Goal: Information Seeking & Learning: Learn about a topic

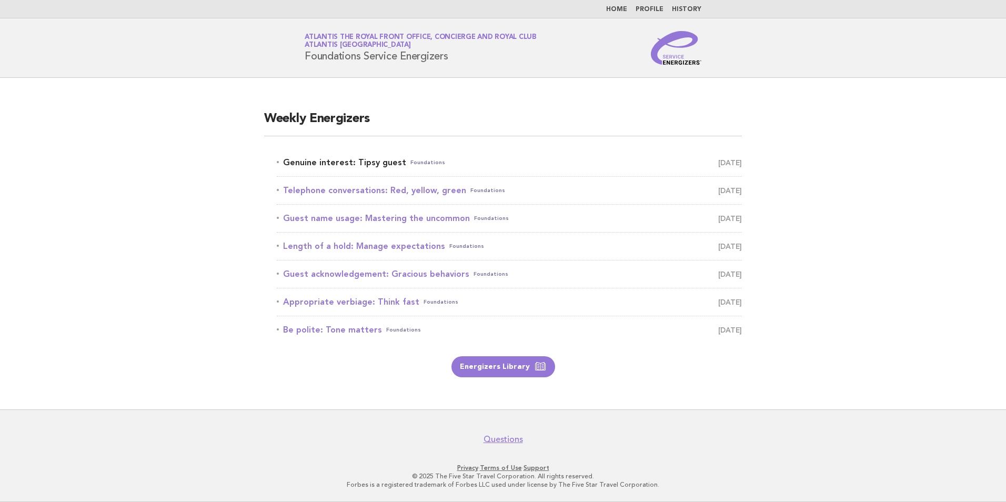
drag, startPoint x: 0, startPoint y: 0, endPoint x: 375, endPoint y: 163, distance: 408.3
click at [375, 163] on link "Genuine interest: Tipsy guest Foundations September 14" at bounding box center [509, 162] width 465 height 15
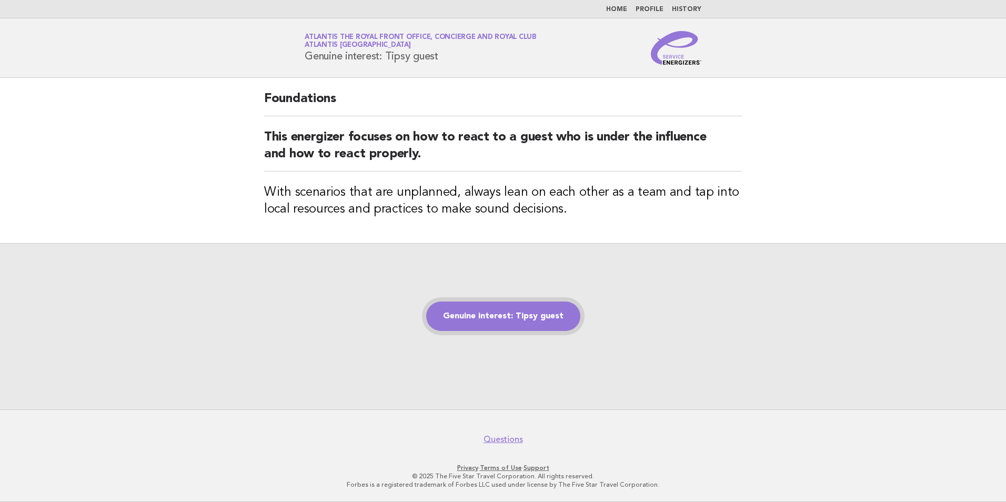
click at [476, 312] on link "Genuine interest: Tipsy guest" at bounding box center [503, 315] width 154 height 29
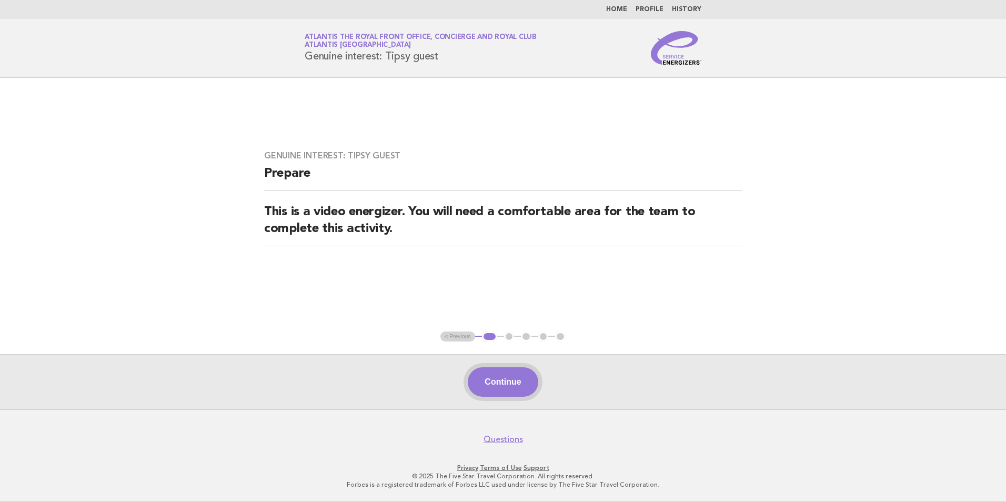
click at [498, 382] on button "Continue" at bounding box center [503, 381] width 70 height 29
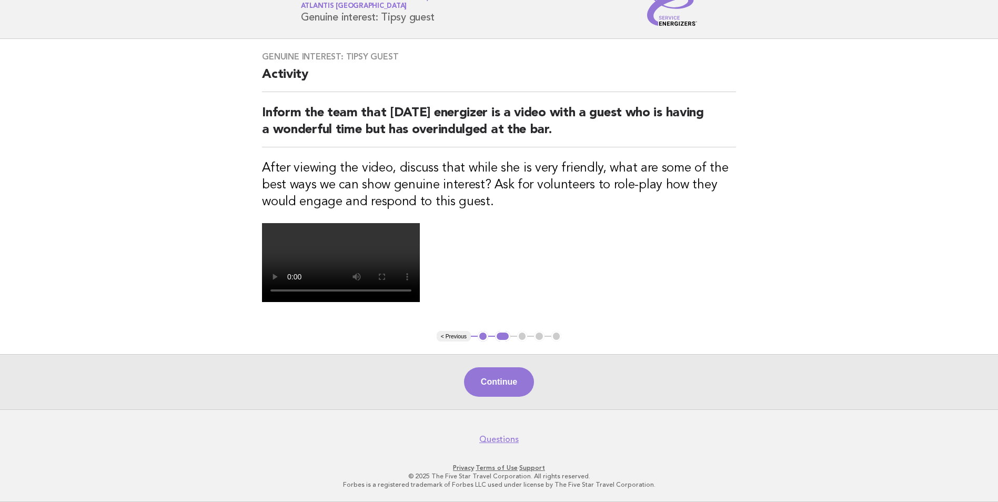
scroll to position [228, 0]
click at [517, 375] on button "Continue" at bounding box center [499, 381] width 70 height 29
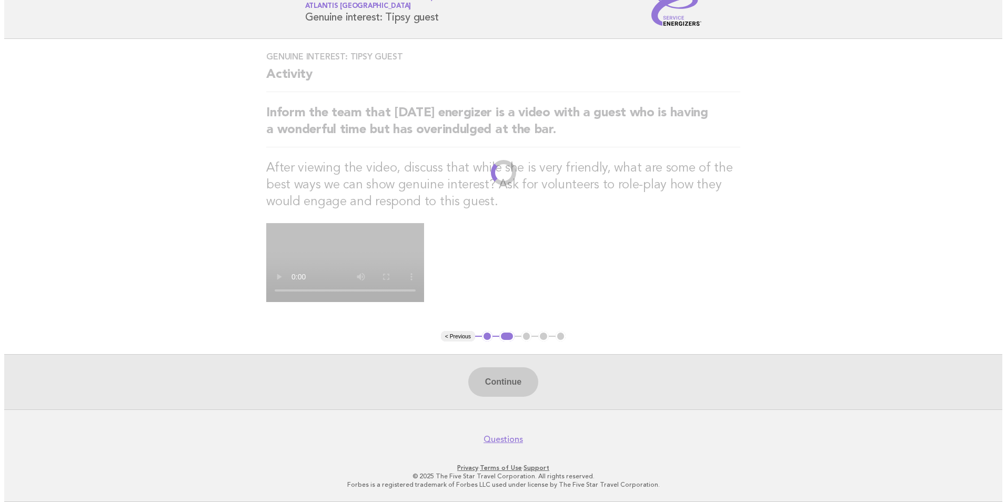
scroll to position [0, 0]
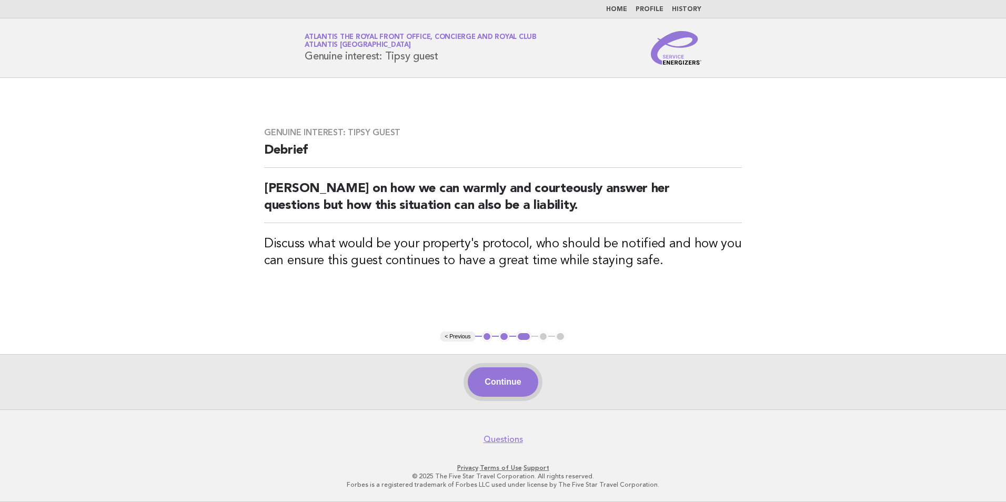
click at [517, 387] on button "Continue" at bounding box center [503, 381] width 70 height 29
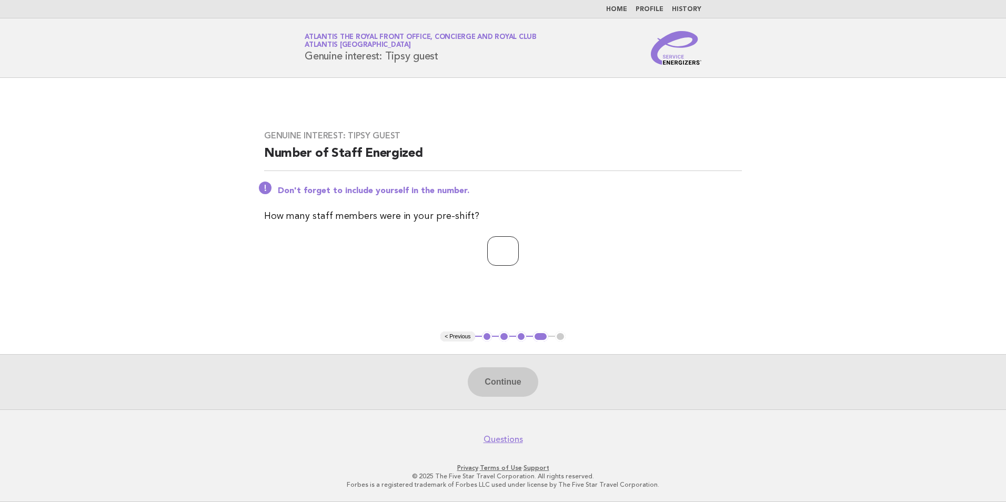
click at [491, 248] on input "number" at bounding box center [503, 250] width 32 height 29
type input "*"
click at [511, 387] on button "Continue" at bounding box center [503, 381] width 70 height 29
